Goal: Book appointment/travel/reservation

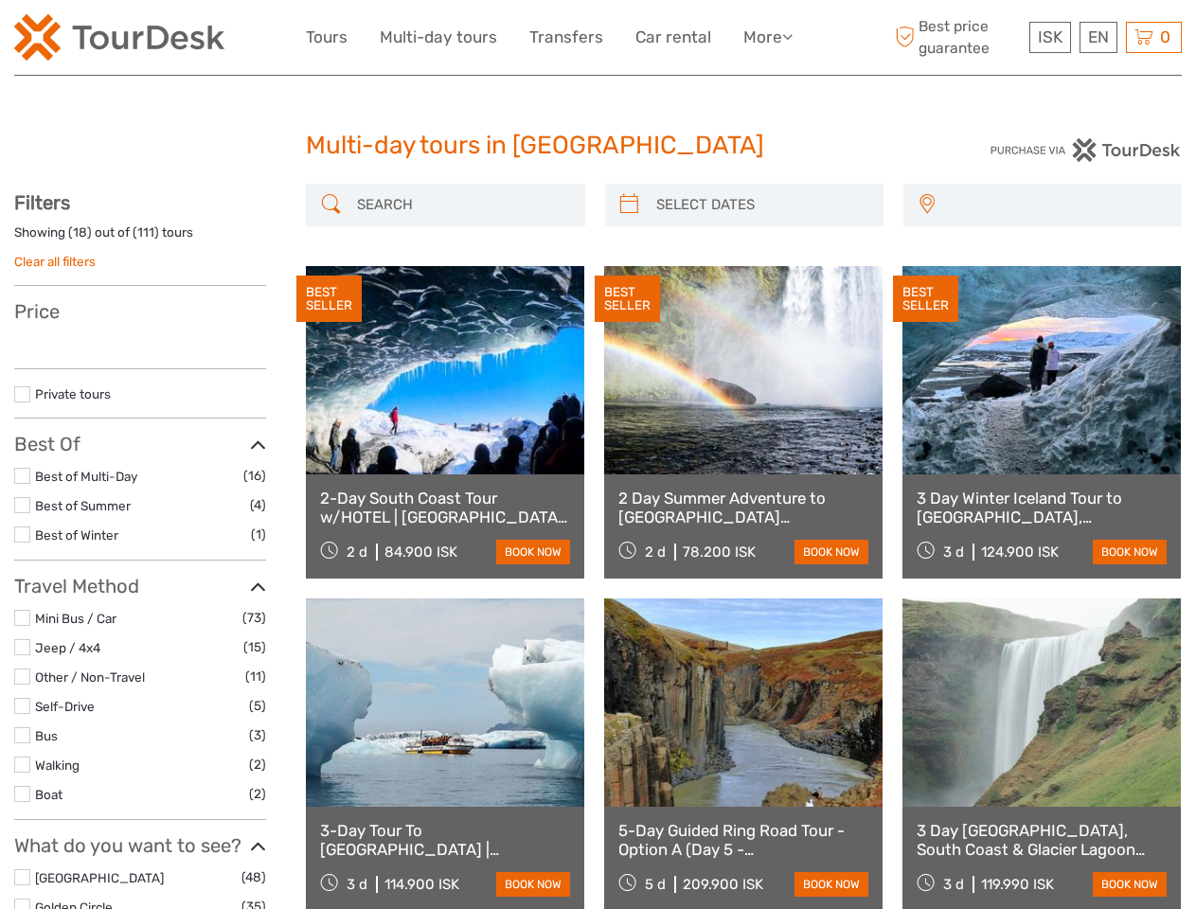
select select
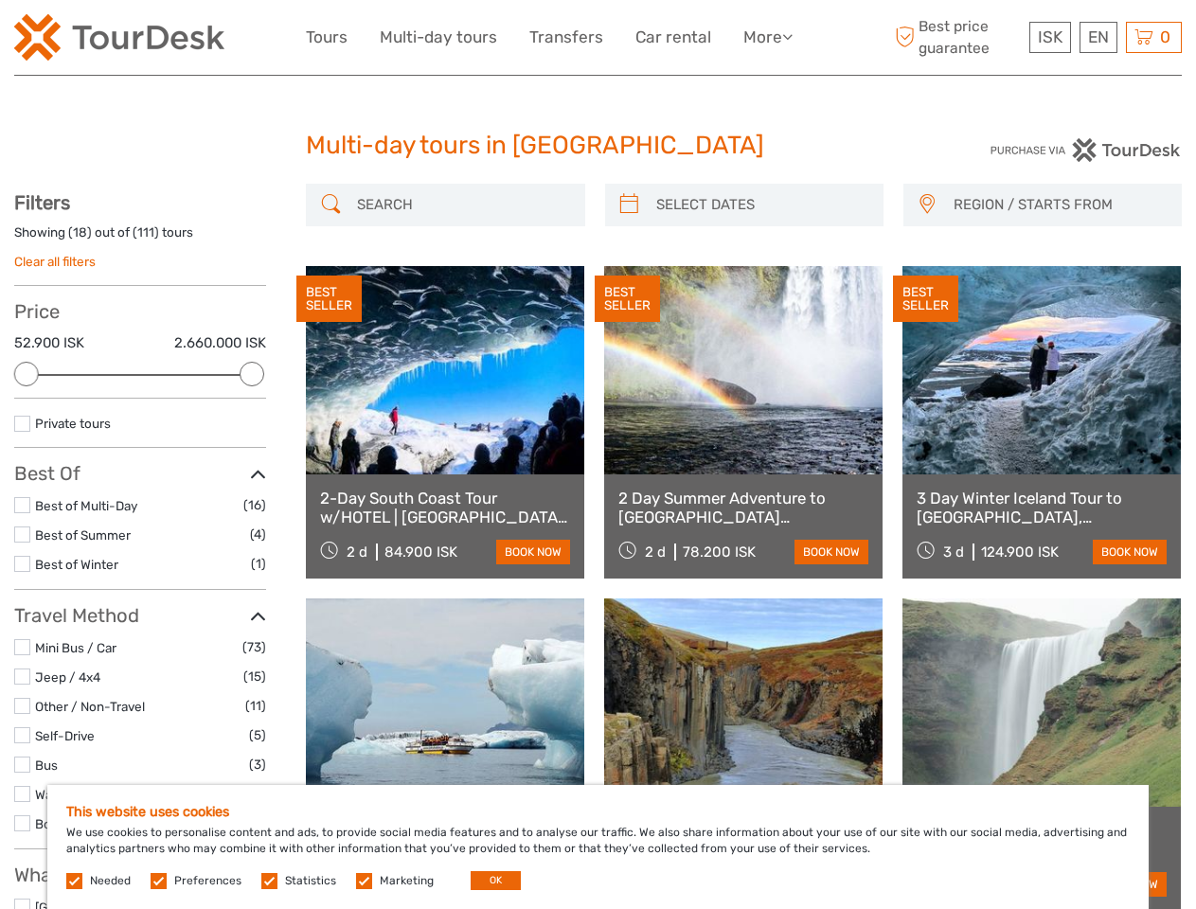
click at [766, 37] on link "More" at bounding box center [767, 37] width 49 height 27
click at [789, 36] on icon at bounding box center [787, 36] width 10 height 16
click at [1049, 37] on span "ISK" at bounding box center [1050, 36] width 25 height 19
click at [1097, 37] on div "EN English Español Deutsch" at bounding box center [1098, 37] width 38 height 31
click at [1153, 37] on div "0 Items Total 0 ISK Checkout The shopping cart is empty." at bounding box center [1154, 37] width 56 height 31
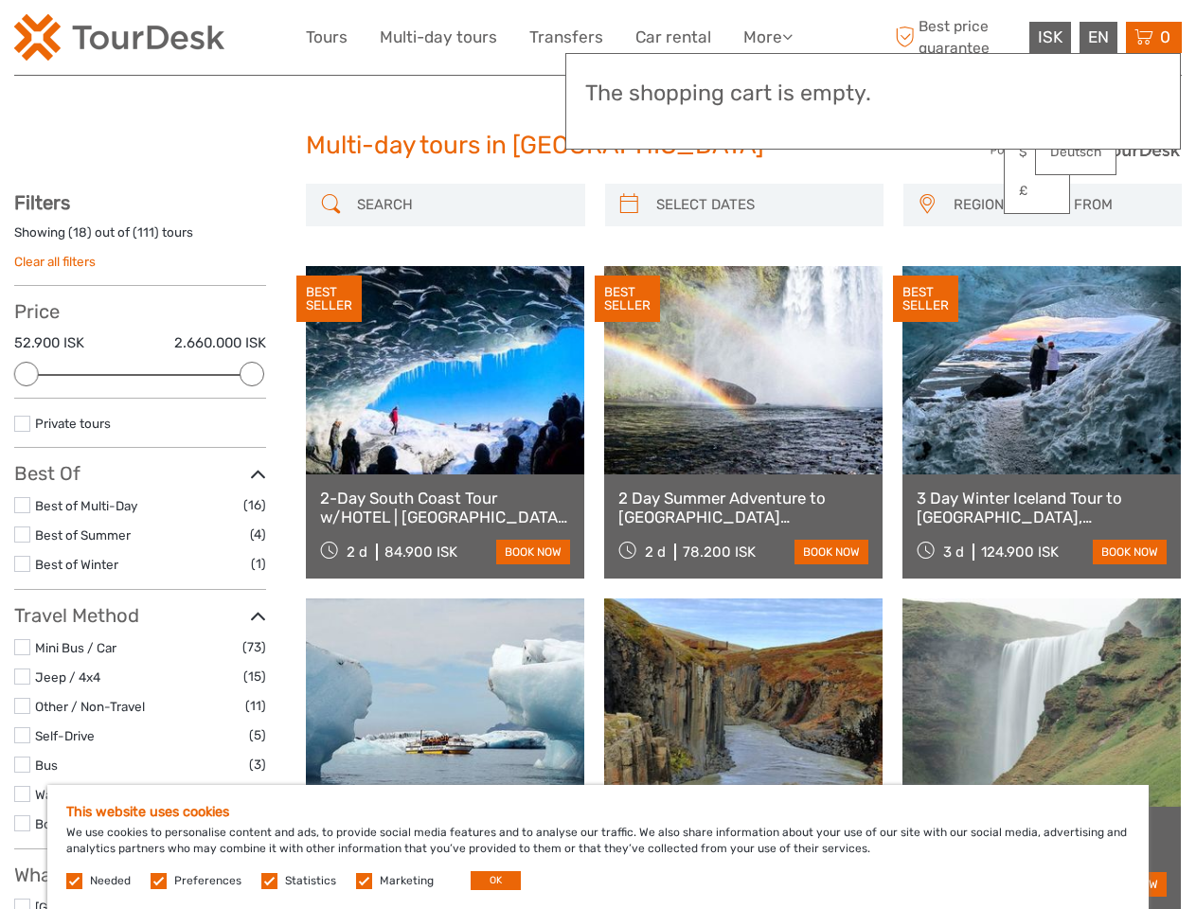
click at [27, 374] on div at bounding box center [26, 374] width 25 height 25
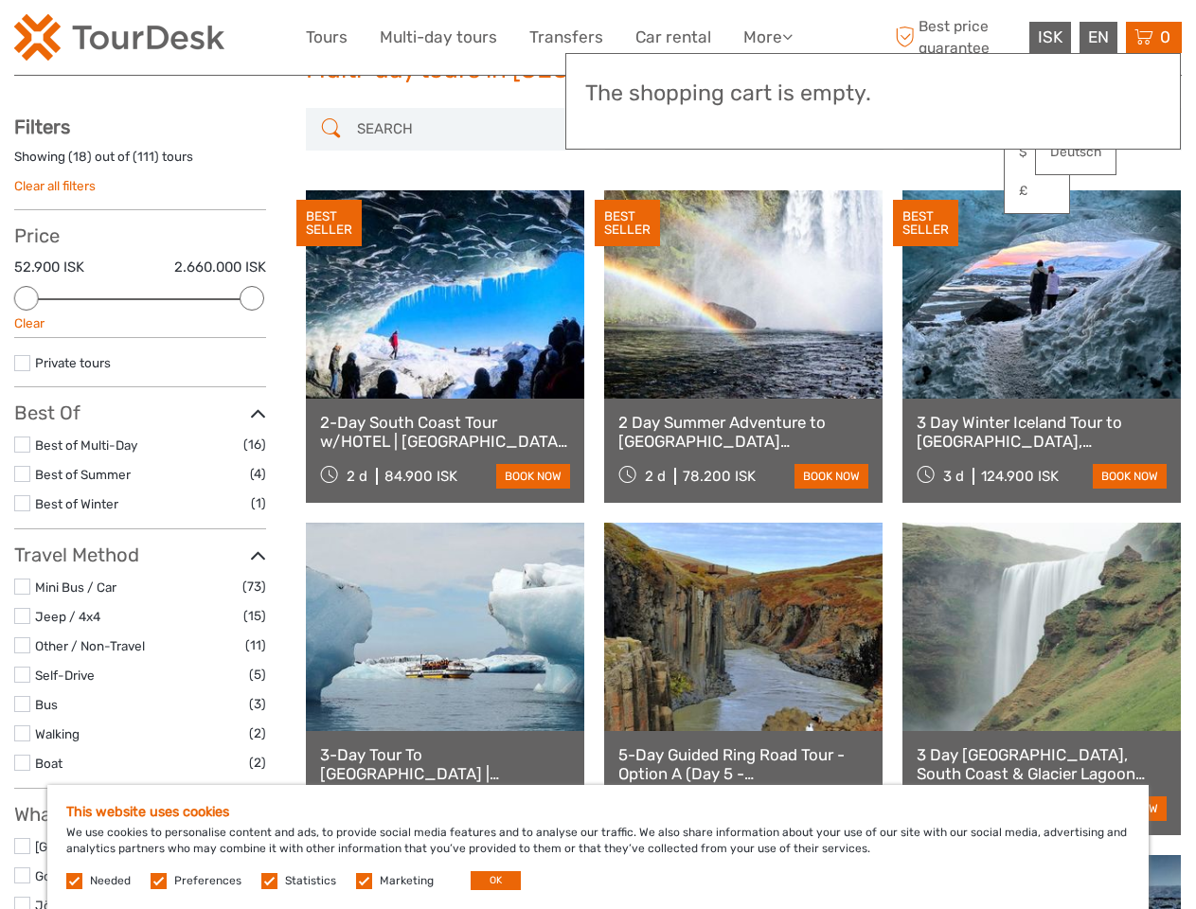
click at [629, 204] on div "BEST SELLER" at bounding box center [627, 223] width 65 height 47
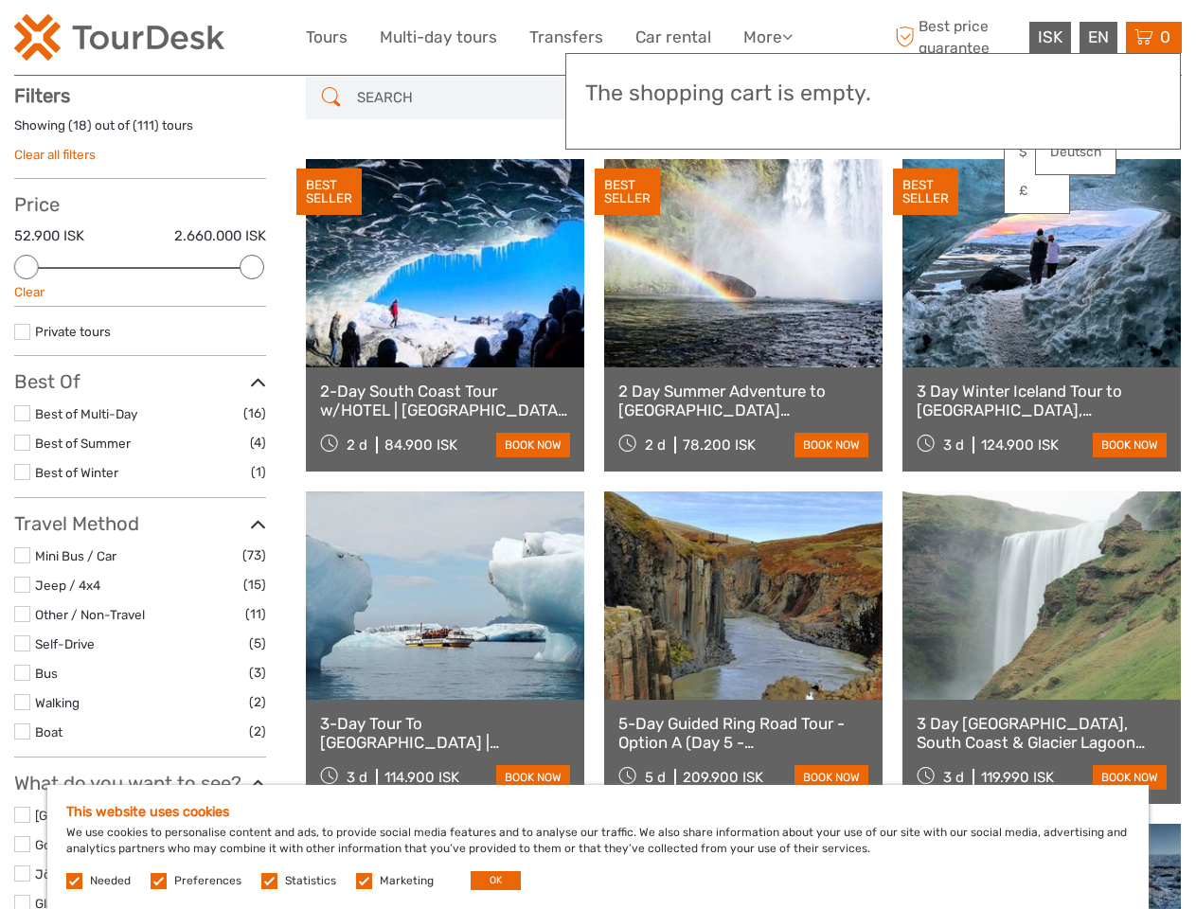
click at [760, 204] on link at bounding box center [743, 263] width 278 height 208
click at [926, 204] on div "BEST SELLER" at bounding box center [925, 192] width 65 height 47
